Goal: Communication & Community: Answer question/provide support

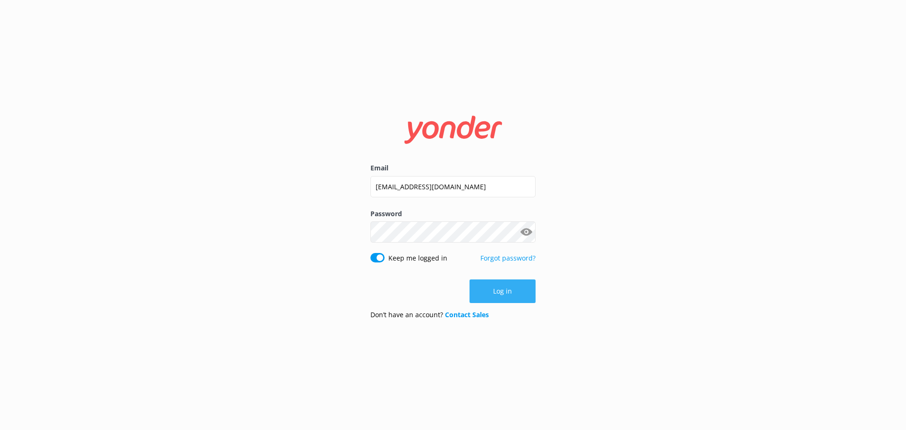
click at [502, 288] on button "Log in" at bounding box center [503, 291] width 66 height 24
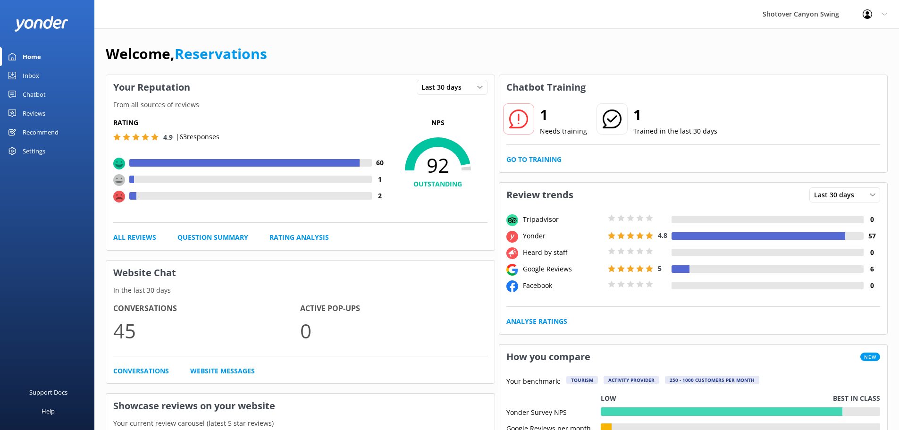
click at [53, 97] on link "Chatbot" at bounding box center [47, 94] width 94 height 19
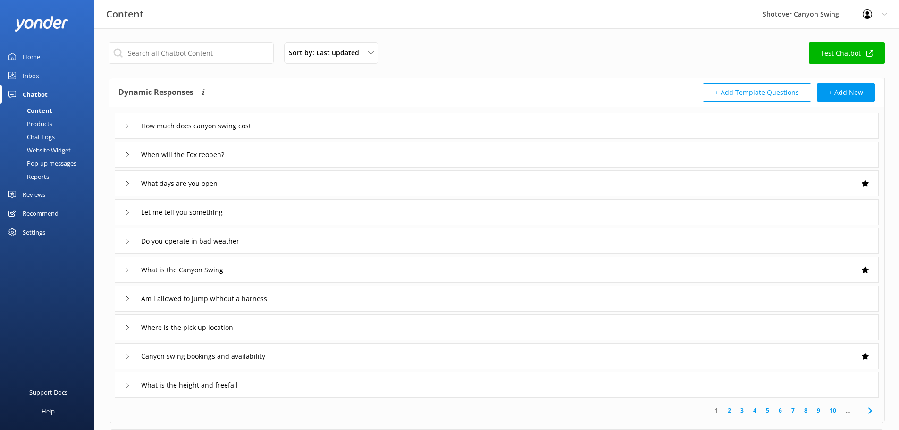
click at [41, 79] on link "Inbox" at bounding box center [47, 75] width 94 height 19
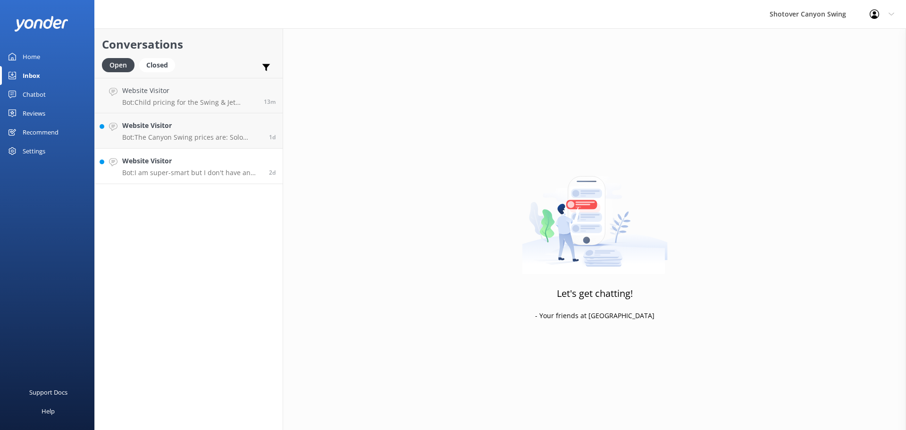
click at [211, 177] on link "Website Visitor Bot: I am super-smart but I don't have an answer for that in my…" at bounding box center [189, 166] width 188 height 35
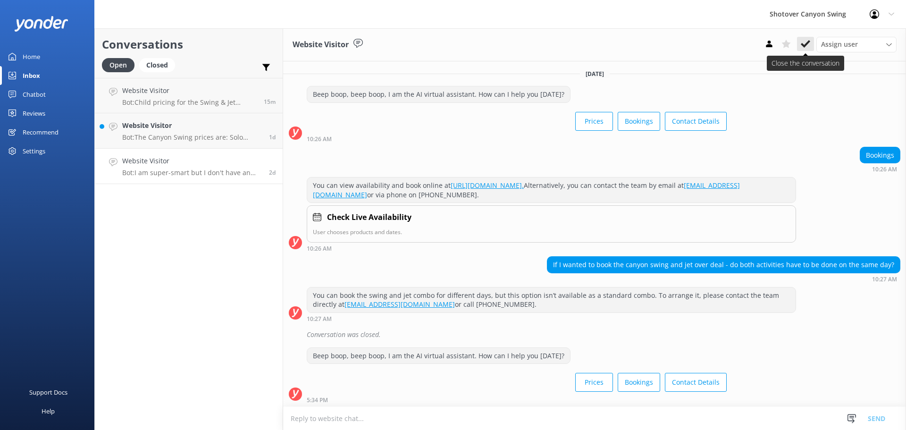
click at [803, 40] on icon at bounding box center [805, 43] width 9 height 9
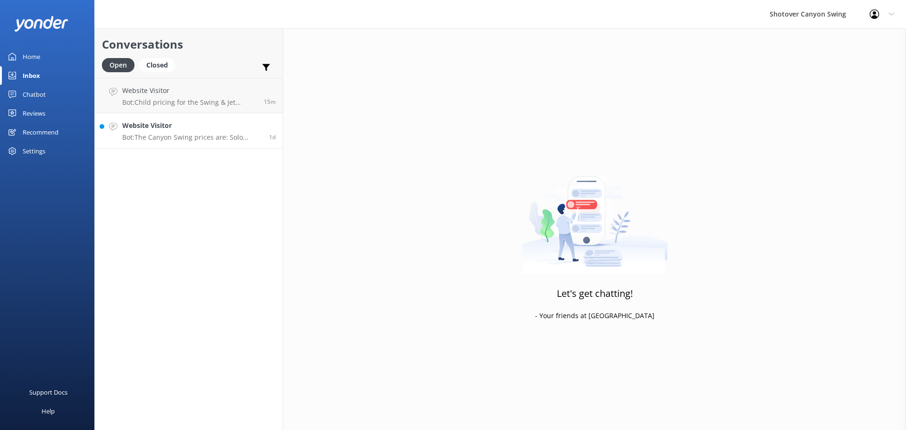
click at [185, 126] on h4 "Website Visitor" at bounding box center [192, 125] width 140 height 10
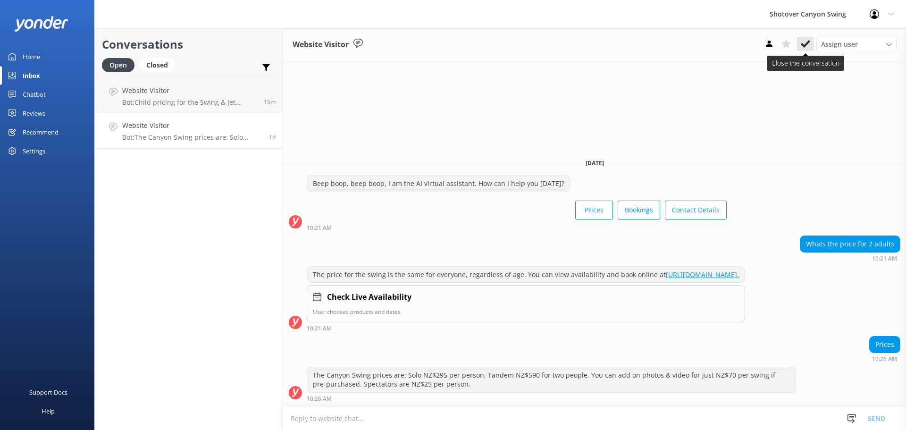
click at [803, 41] on icon at bounding box center [805, 43] width 9 height 9
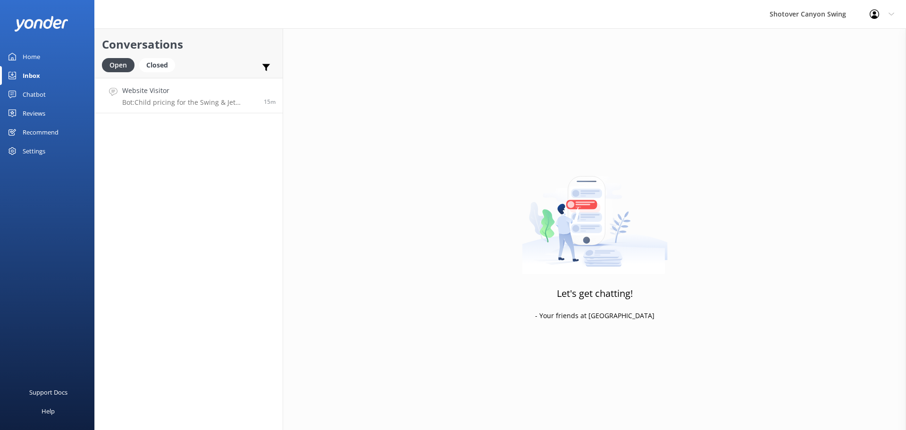
click at [197, 93] on h4 "Website Visitor" at bounding box center [189, 90] width 135 height 10
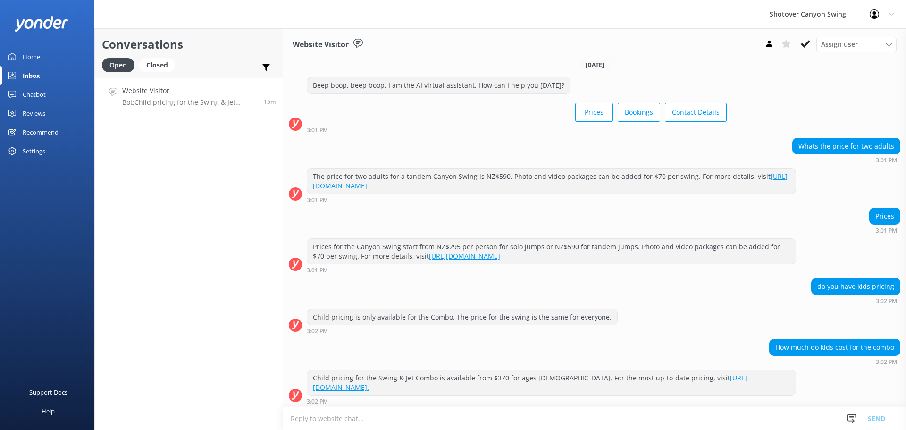
scroll to position [12, 0]
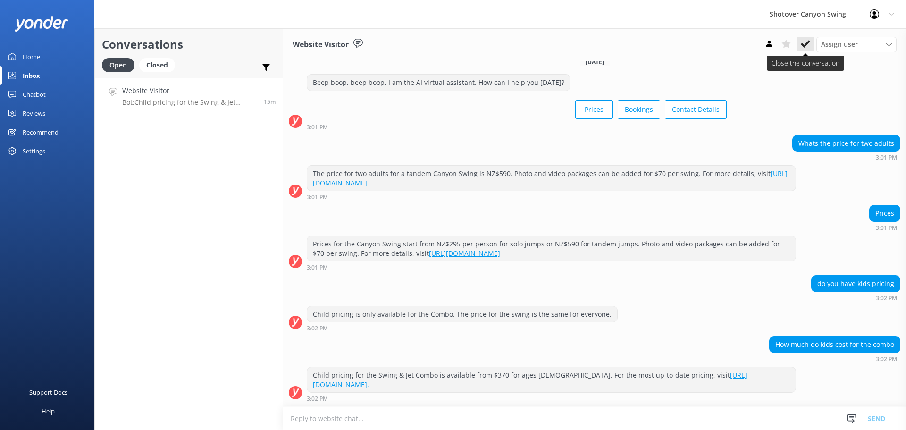
click at [807, 47] on icon at bounding box center [805, 43] width 9 height 9
